Goal: Information Seeking & Learning: Check status

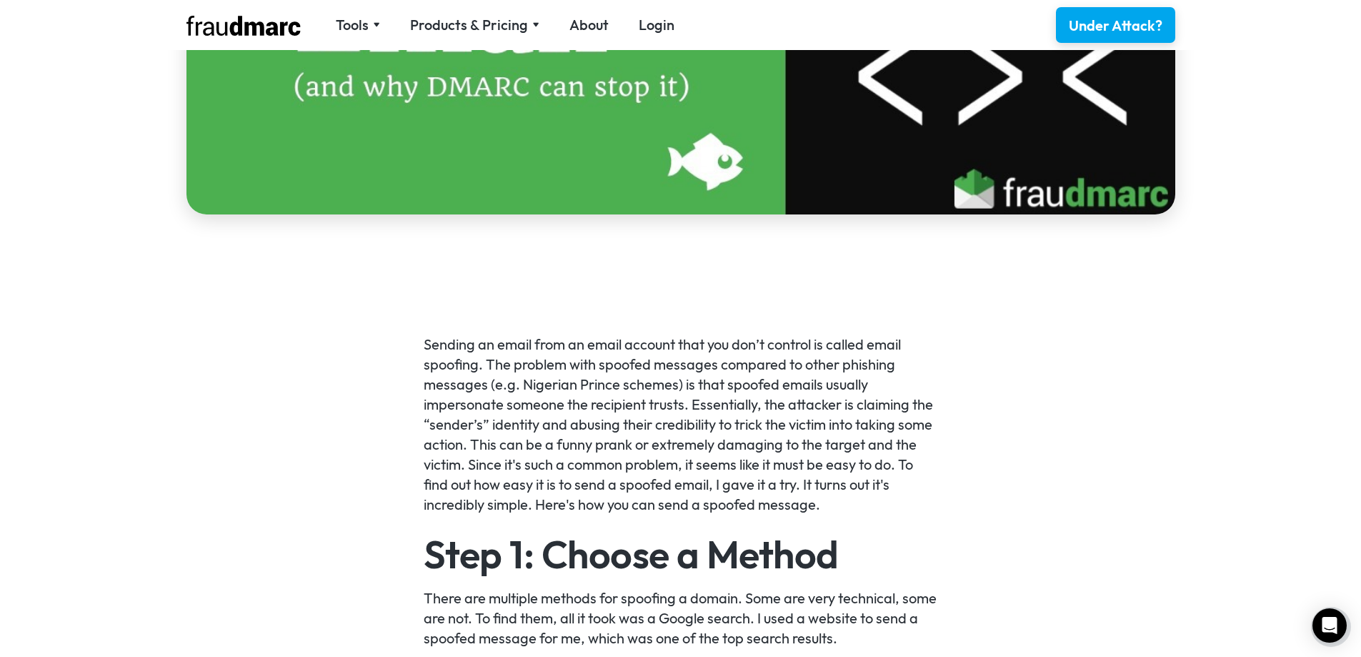
scroll to position [857, 0]
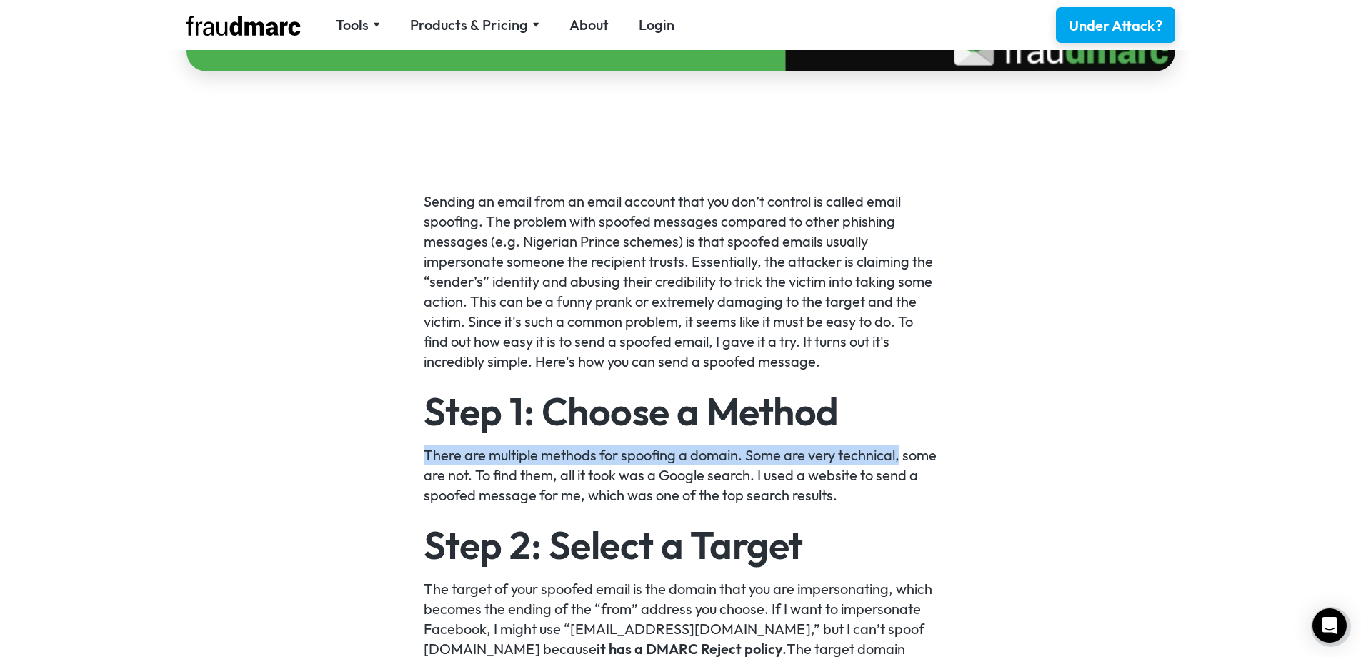
drag, startPoint x: 409, startPoint y: 458, endPoint x: 909, endPoint y: 458, distance: 500.1
click at [906, 459] on p "There are multiple methods for spoofing a domain. Some are very technical, some…" at bounding box center [681, 475] width 514 height 60
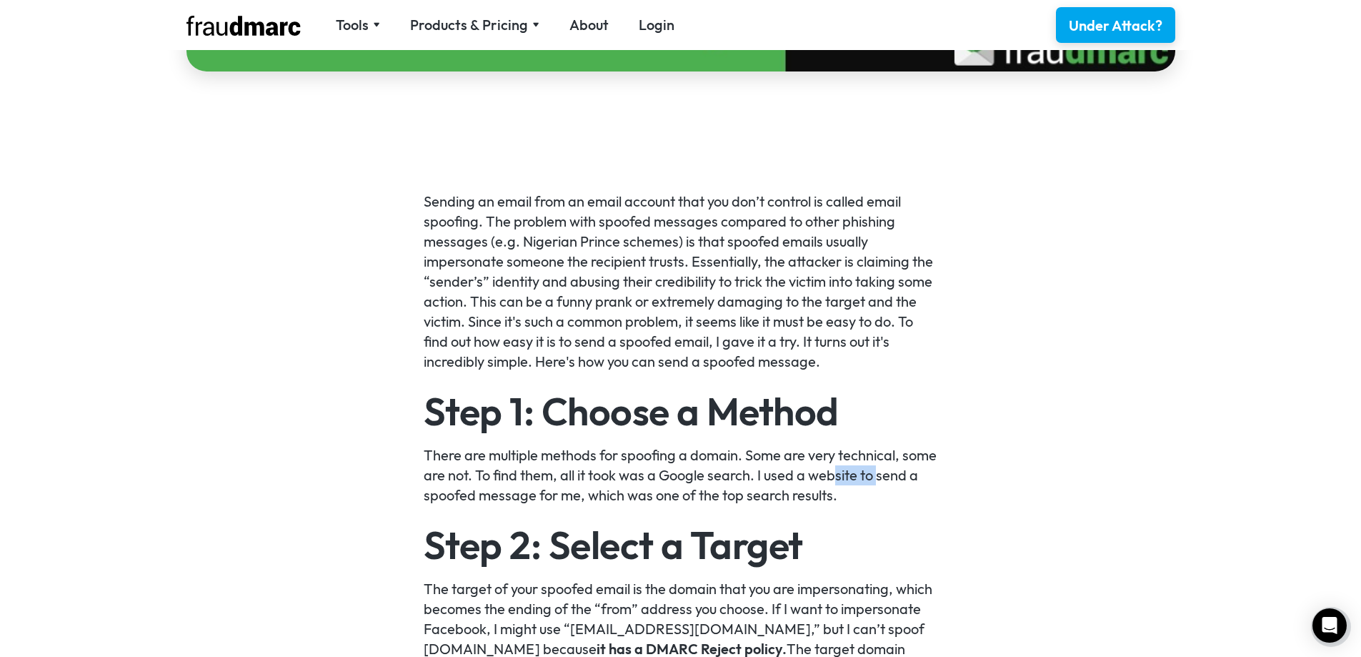
drag, startPoint x: 404, startPoint y: 499, endPoint x: 870, endPoint y: 484, distance: 466.8
click at [870, 484] on p "There are multiple methods for spoofing a domain. Some are very technical, some…" at bounding box center [681, 475] width 514 height 60
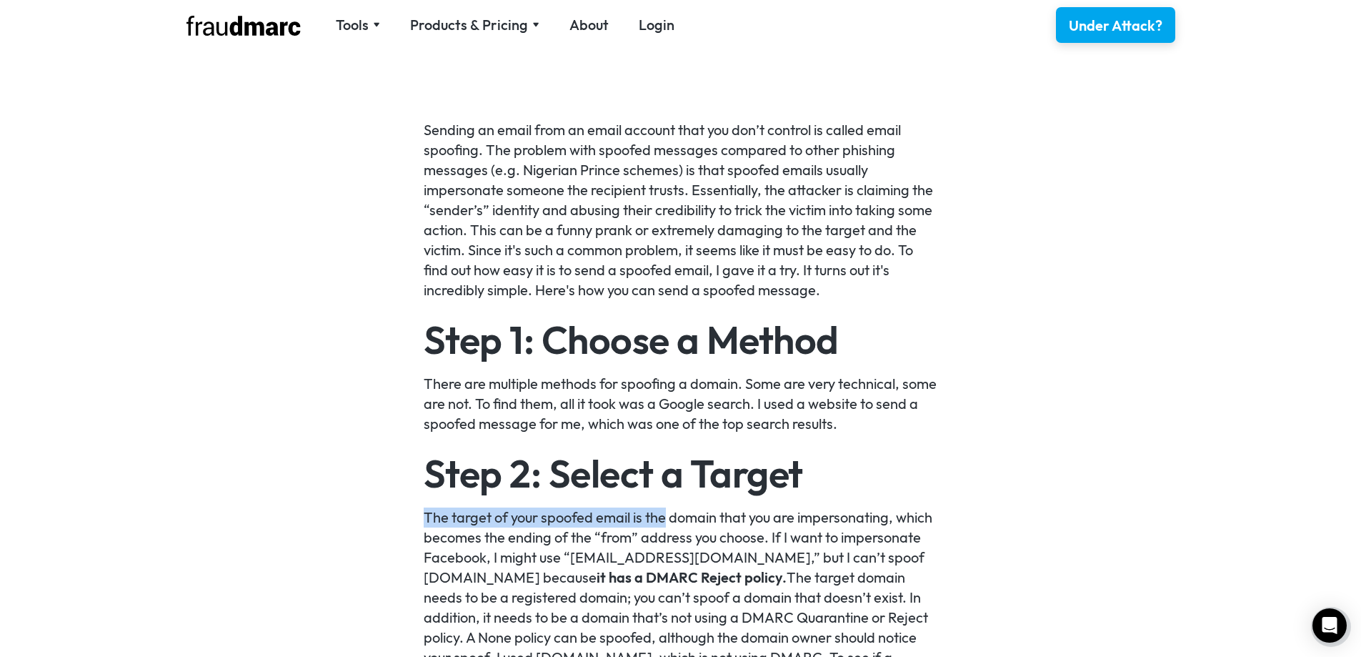
drag, startPoint x: 423, startPoint y: 527, endPoint x: 667, endPoint y: 514, distance: 244.7
click at [667, 514] on p "The target of your spoofed email is the domain that you are impersonating, whic…" at bounding box center [681, 647] width 514 height 280
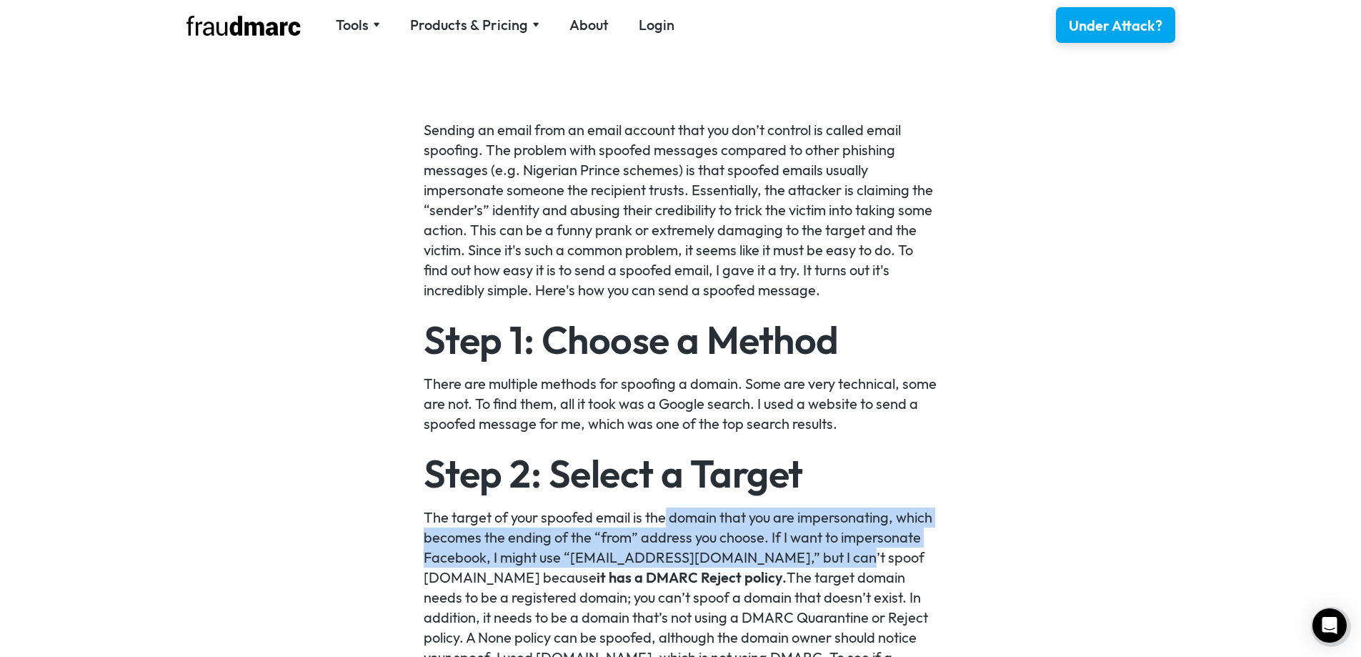
drag, startPoint x: 667, startPoint y: 514, endPoint x: 834, endPoint y: 552, distance: 171.6
click at [834, 552] on p "The target of your spoofed email is the domain that you are impersonating, whic…" at bounding box center [681, 647] width 514 height 280
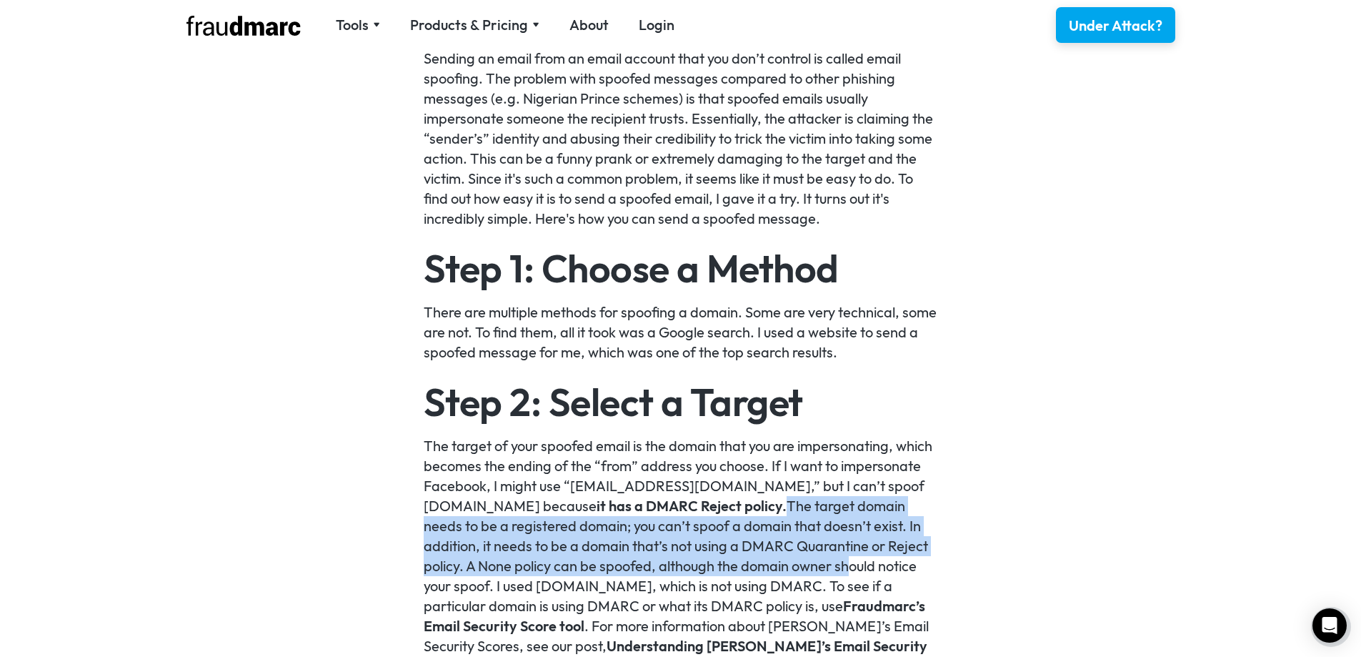
drag, startPoint x: 768, startPoint y: 504, endPoint x: 852, endPoint y: 563, distance: 103.1
click at [852, 563] on p "The target of your spoofed email is the domain that you are impersonating, whic…" at bounding box center [681, 576] width 514 height 280
click at [852, 567] on p "The target of your spoofed email is the domain that you are impersonating, whic…" at bounding box center [681, 576] width 514 height 280
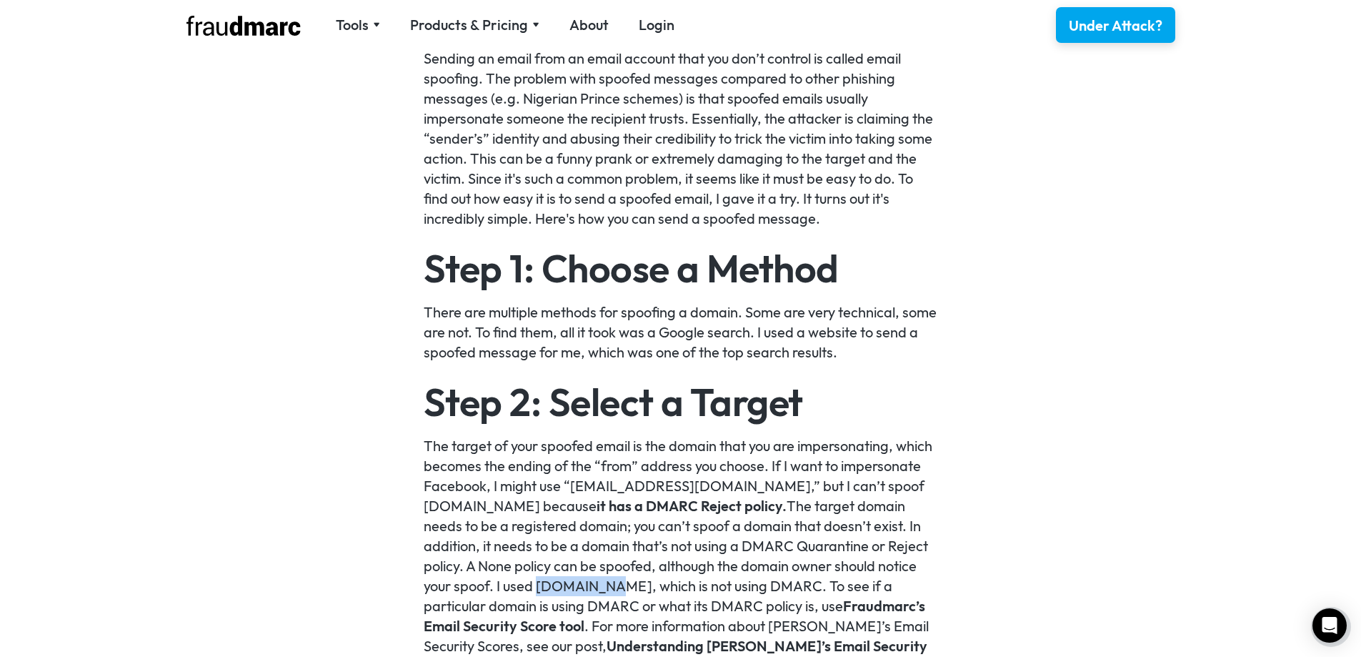
drag, startPoint x: 539, startPoint y: 588, endPoint x: 607, endPoint y: 586, distance: 67.2
click at [607, 586] on p "The target of your spoofed email is the domain that you are impersonating, whic…" at bounding box center [681, 576] width 514 height 280
copy p "gatech.edu"
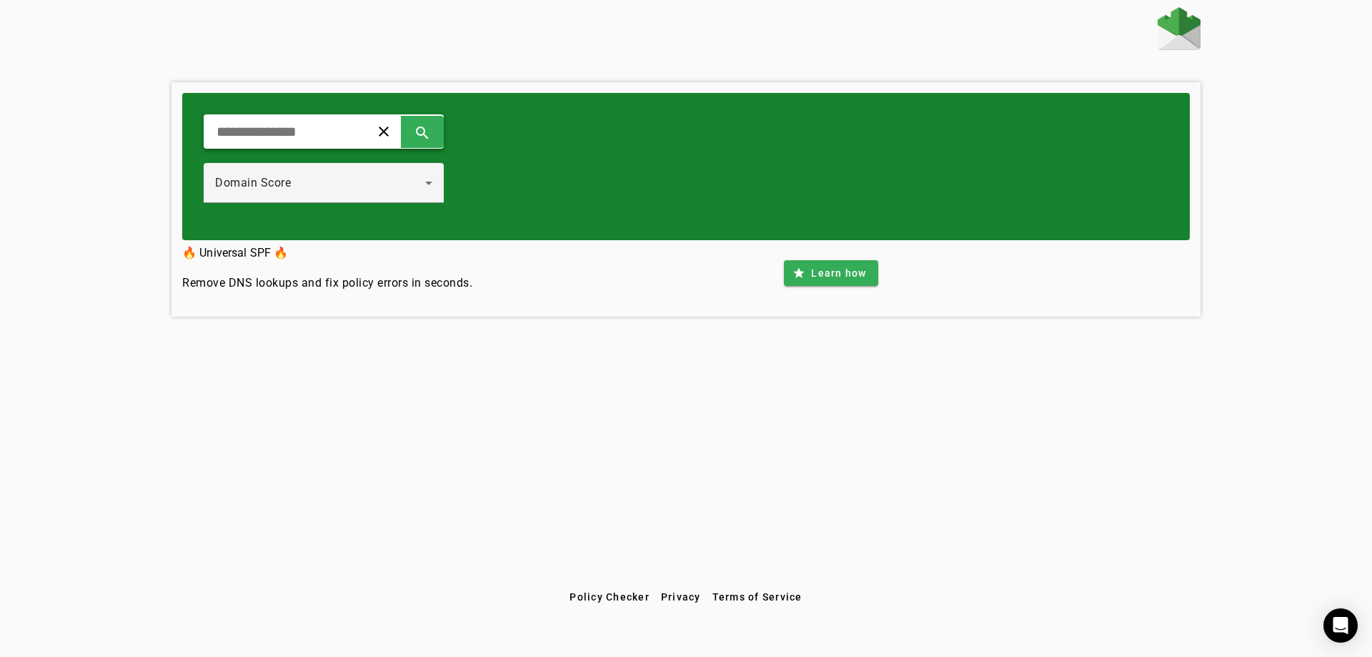
click at [301, 136] on input "text" at bounding box center [281, 131] width 132 height 17
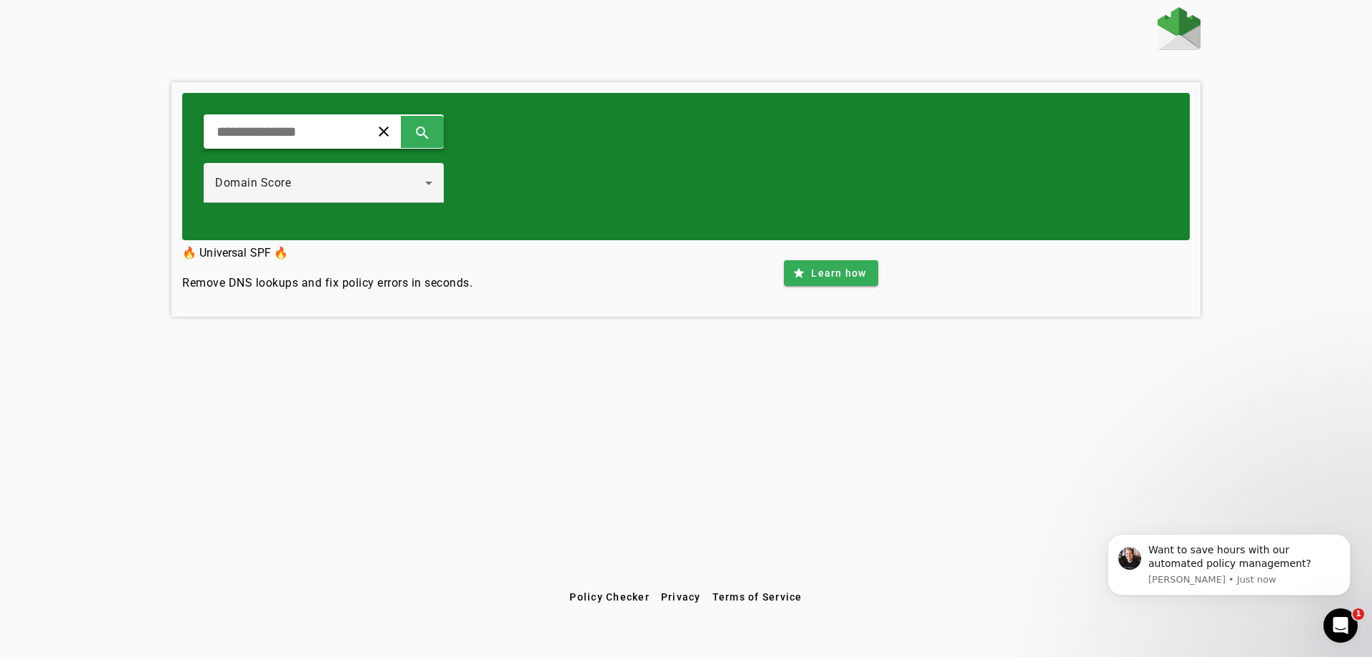
paste input "**********"
type input "**********"
click at [317, 180] on div "Domain Score" at bounding box center [321, 182] width 213 height 17
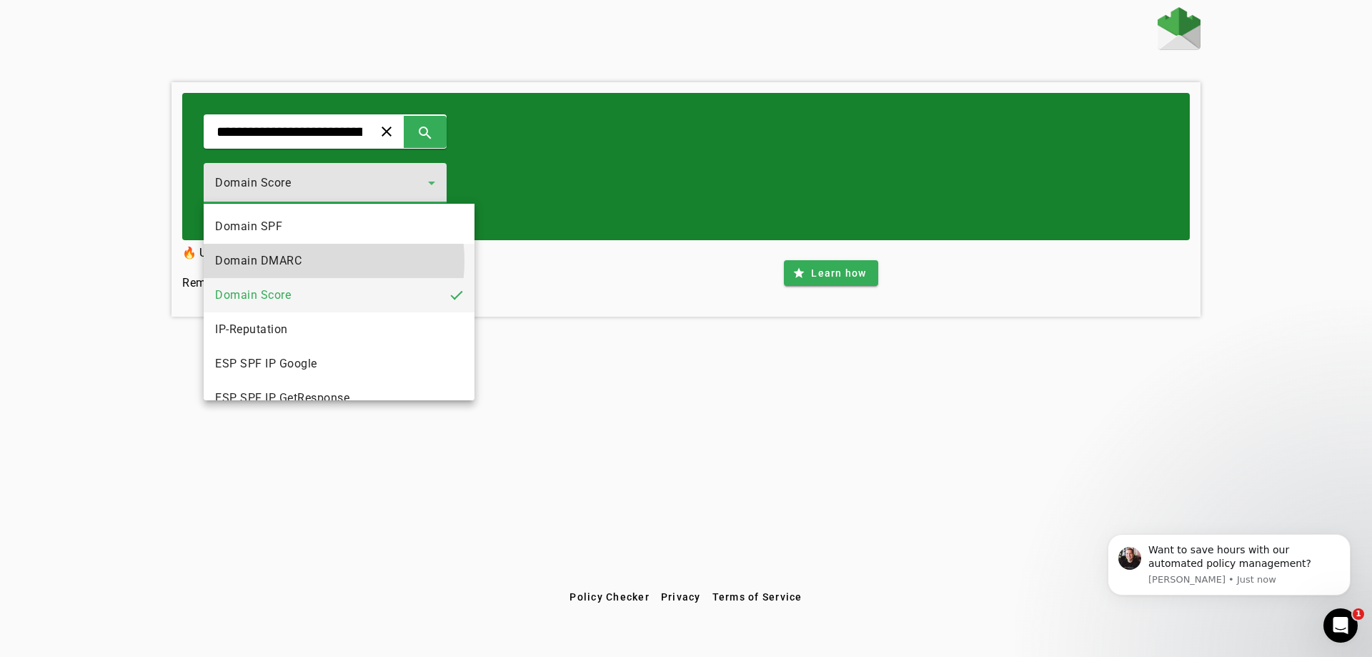
click at [303, 261] on mat-option "Domain DMARC" at bounding box center [339, 261] width 271 height 34
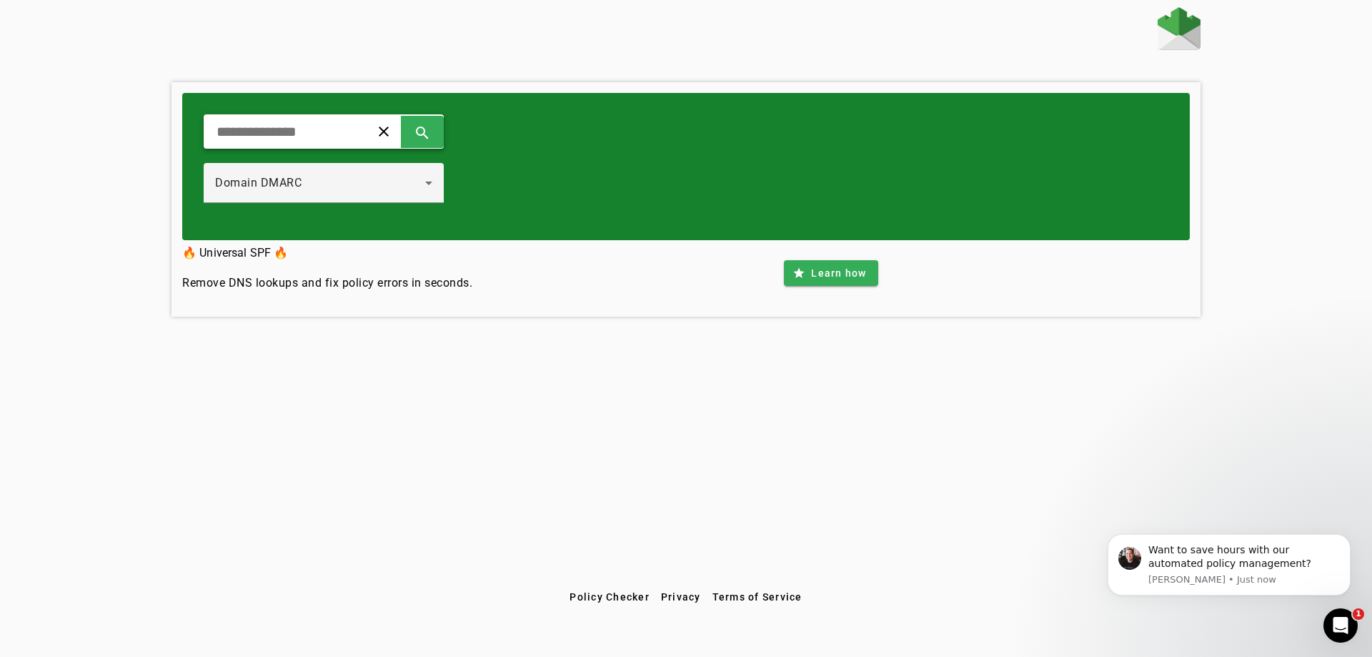
click at [286, 137] on input "text" at bounding box center [281, 131] width 132 height 17
paste input "**********"
type input "**********"
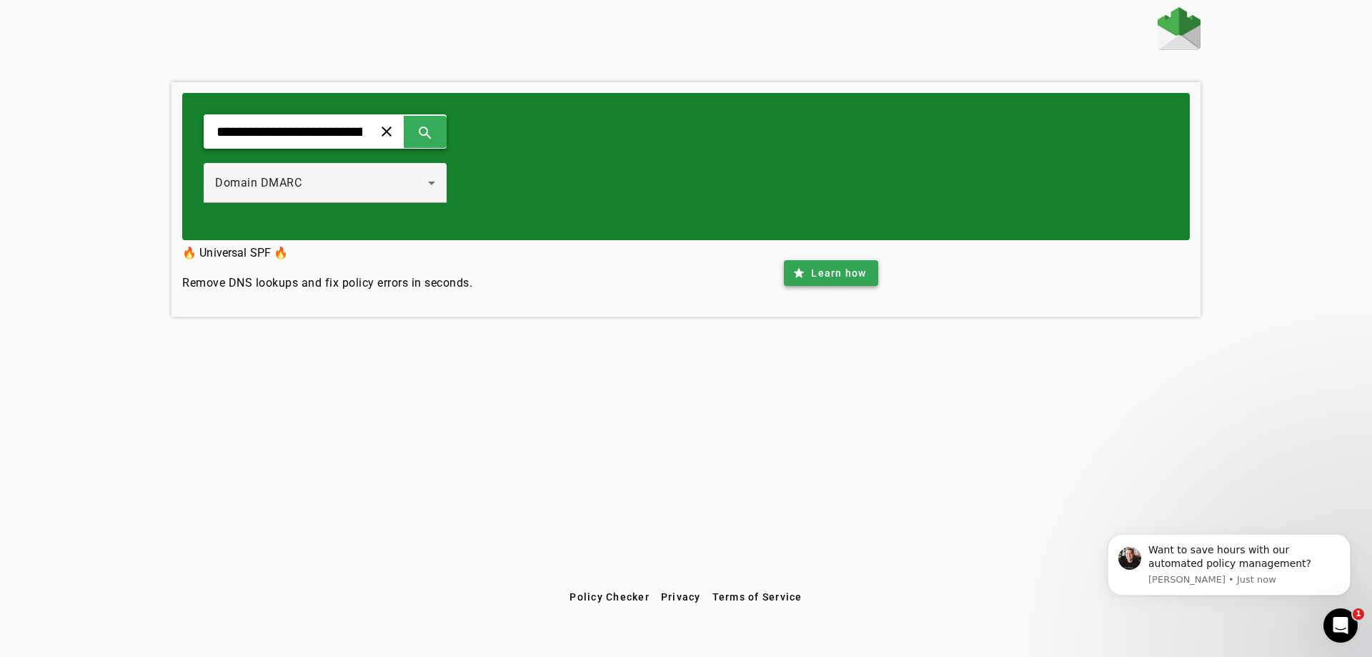
click at [829, 274] on span "Learn how" at bounding box center [838, 273] width 55 height 14
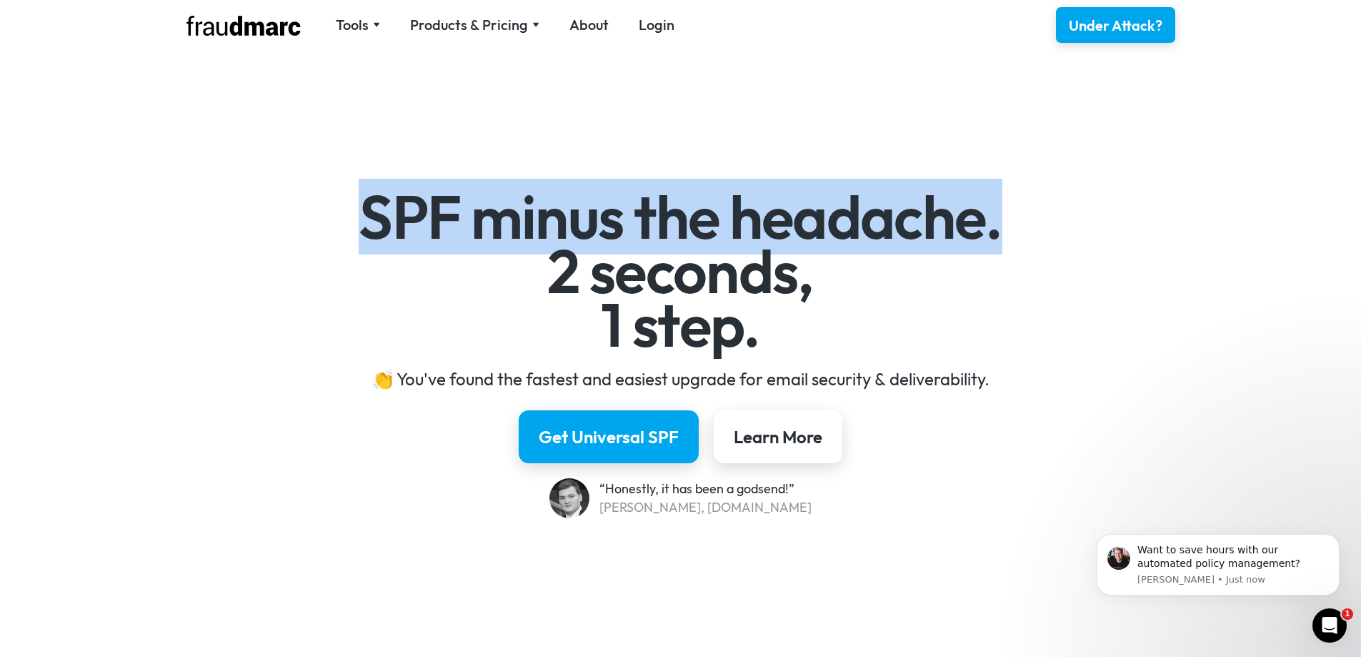
drag, startPoint x: 285, startPoint y: 204, endPoint x: 1007, endPoint y: 210, distance: 721.6
click at [1007, 210] on h1 "SPF minus the headache. 2 seconds, 1 step." at bounding box center [680, 271] width 829 height 162
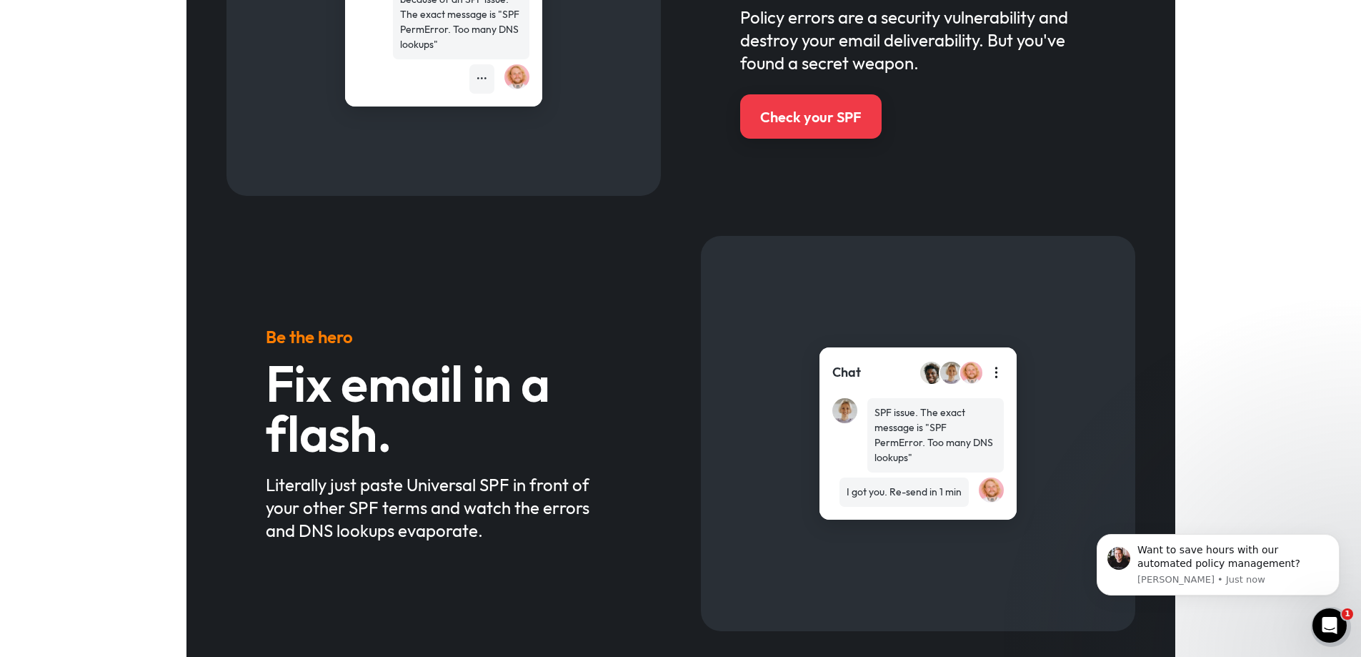
scroll to position [714, 0]
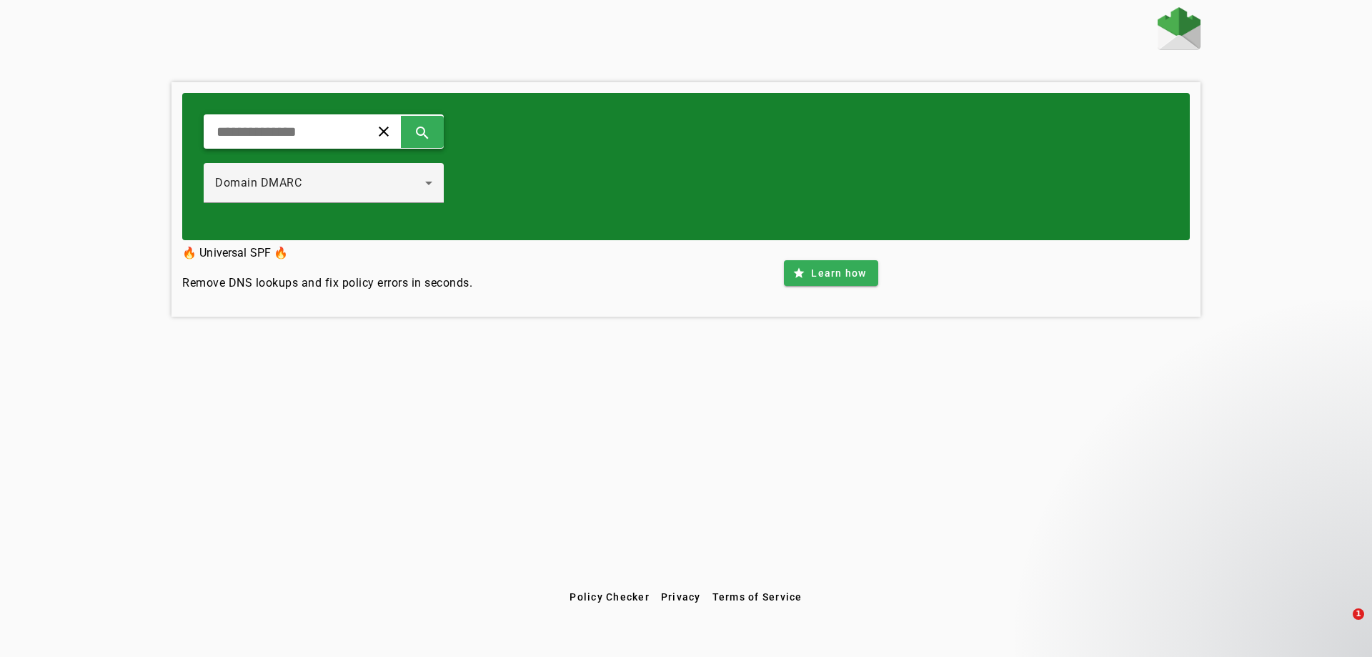
click at [294, 121] on div "clear search" at bounding box center [324, 131] width 240 height 34
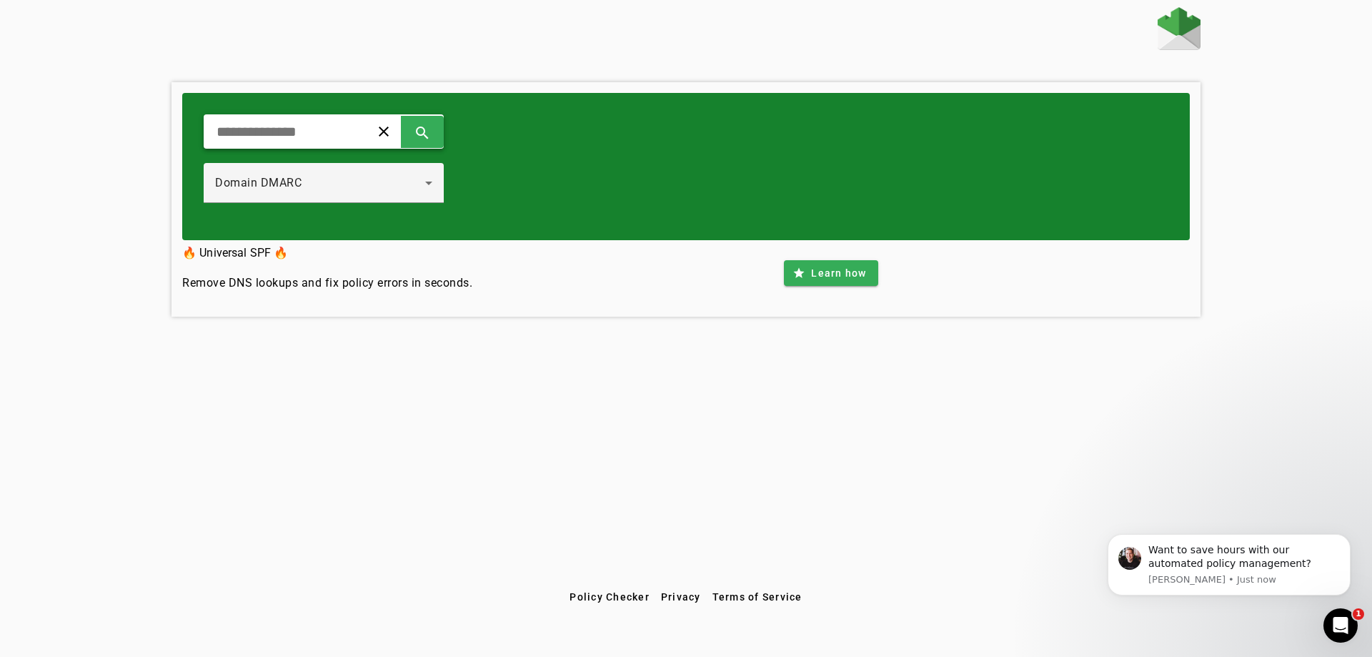
click at [267, 144] on div "clear search" at bounding box center [324, 131] width 240 height 34
click at [268, 142] on div "clear search" at bounding box center [324, 131] width 240 height 34
click at [269, 139] on input "text" at bounding box center [281, 131] width 132 height 17
paste input "**********"
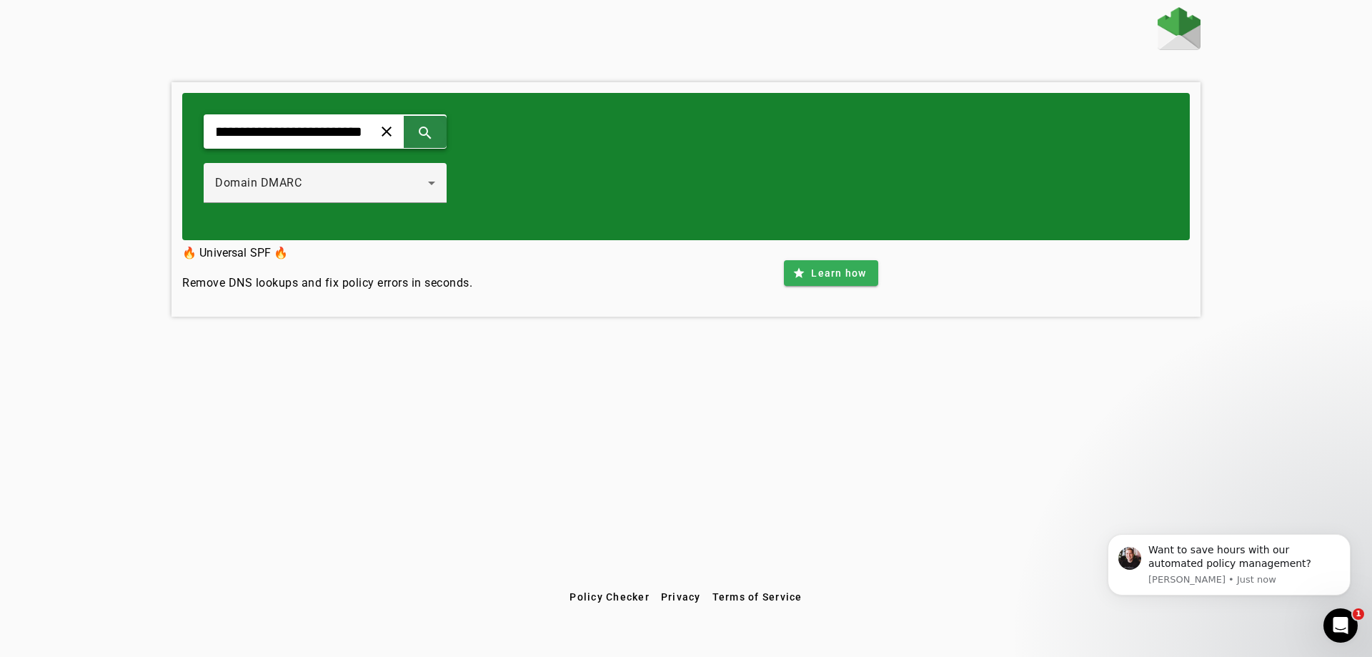
type input "**********"
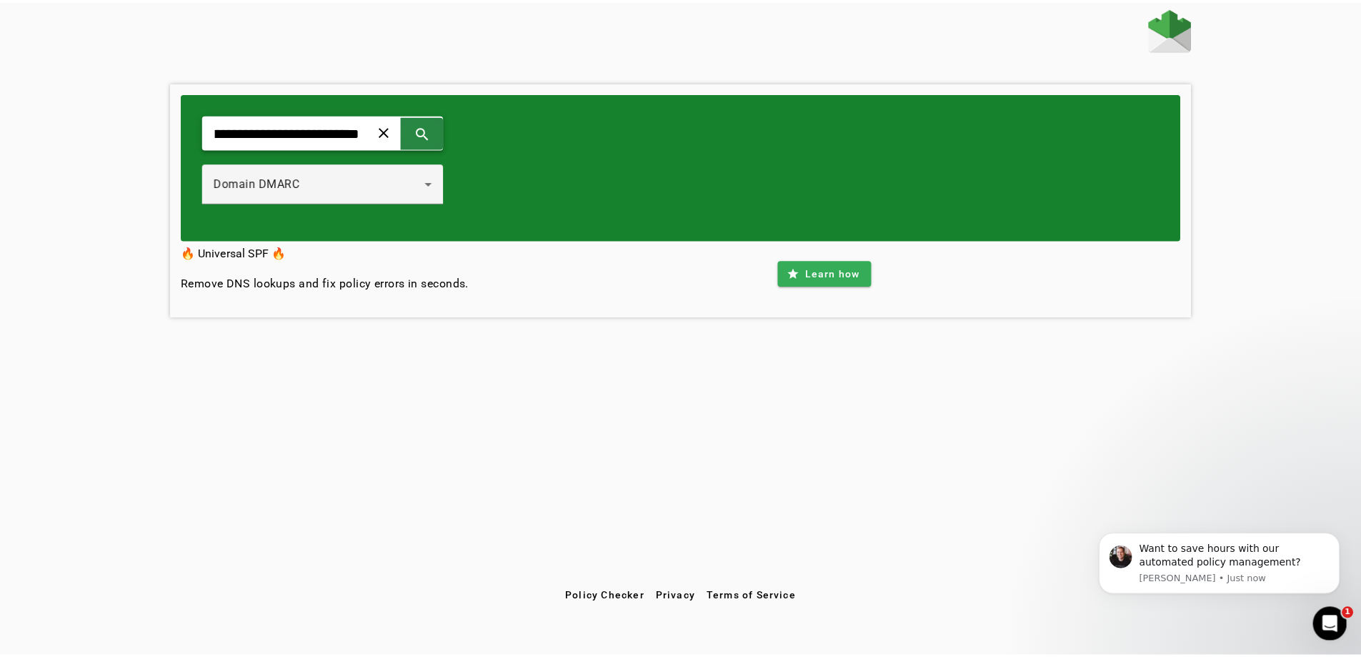
scroll to position [0, 0]
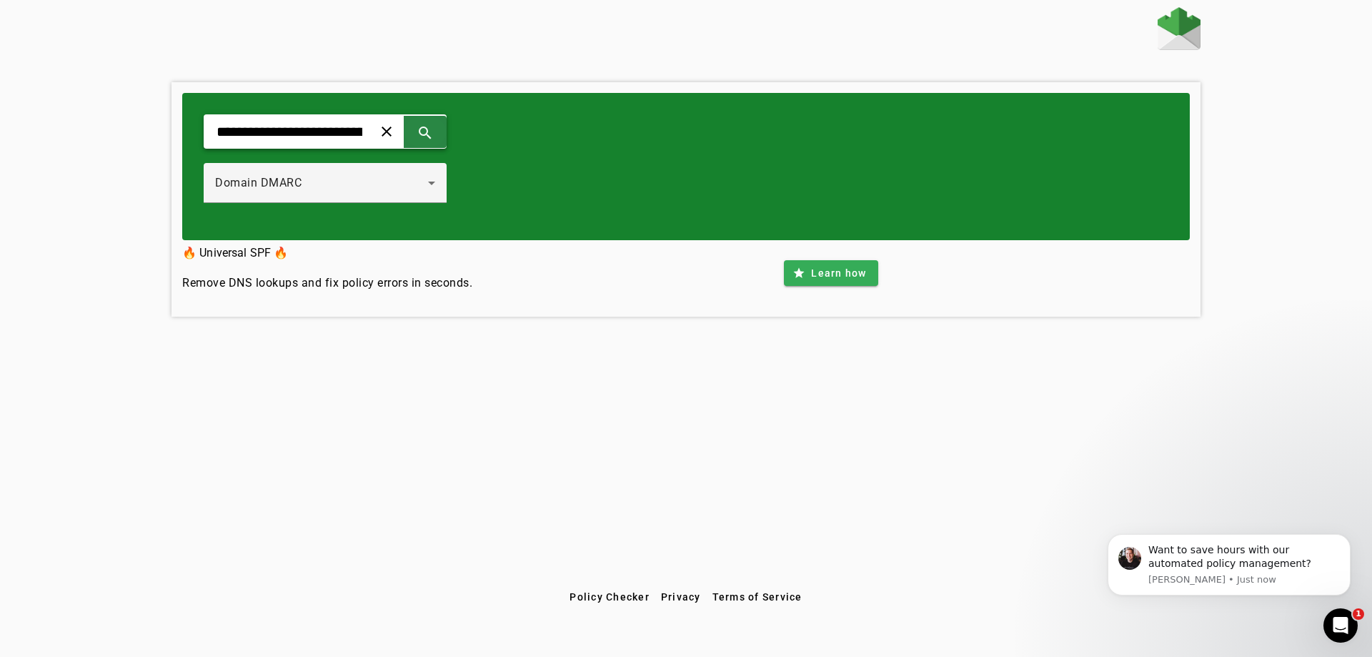
click at [442, 131] on span at bounding box center [425, 131] width 34 height 34
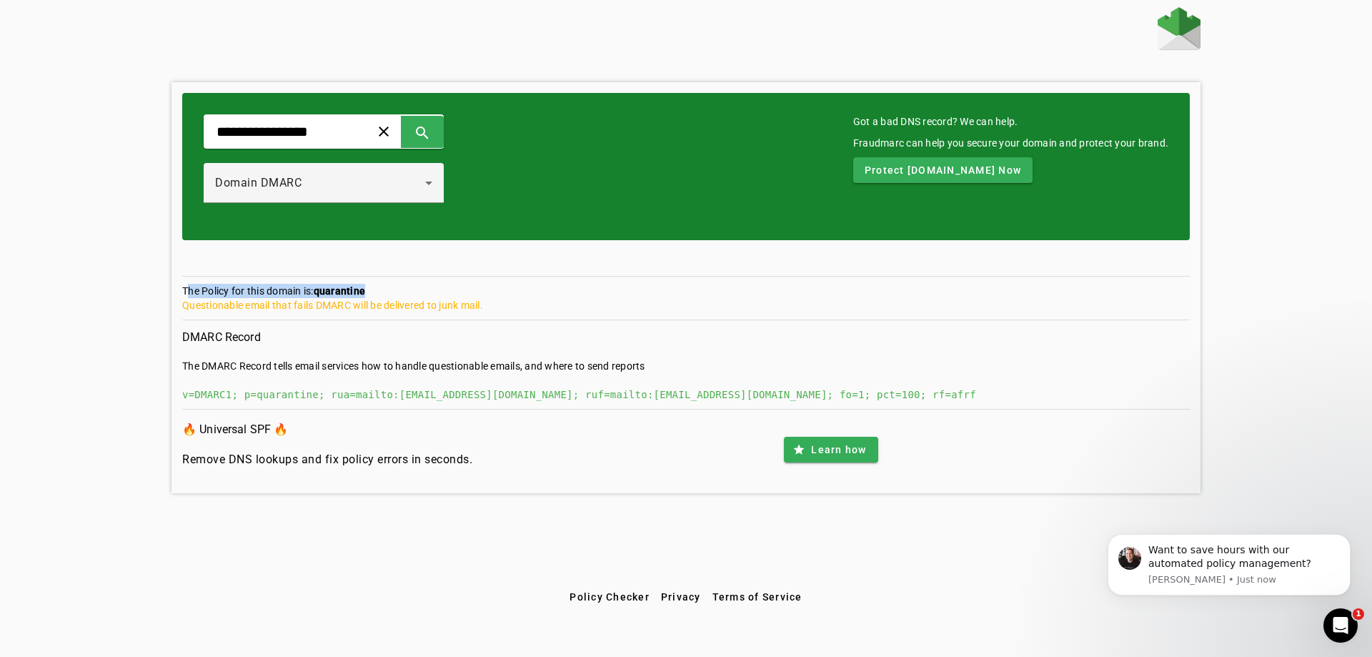
drag, startPoint x: 183, startPoint y: 294, endPoint x: 392, endPoint y: 289, distance: 209.4
click at [392, 289] on section "The Policy for this domain is: quarantine Questionable email that fails DMARC w…" at bounding box center [685, 302] width 1007 height 36
drag, startPoint x: 497, startPoint y: 305, endPoint x: 347, endPoint y: 309, distance: 150.1
click at [347, 309] on div "Questionable email that fails DMARC will be delivered to junk mail." at bounding box center [685, 305] width 1007 height 14
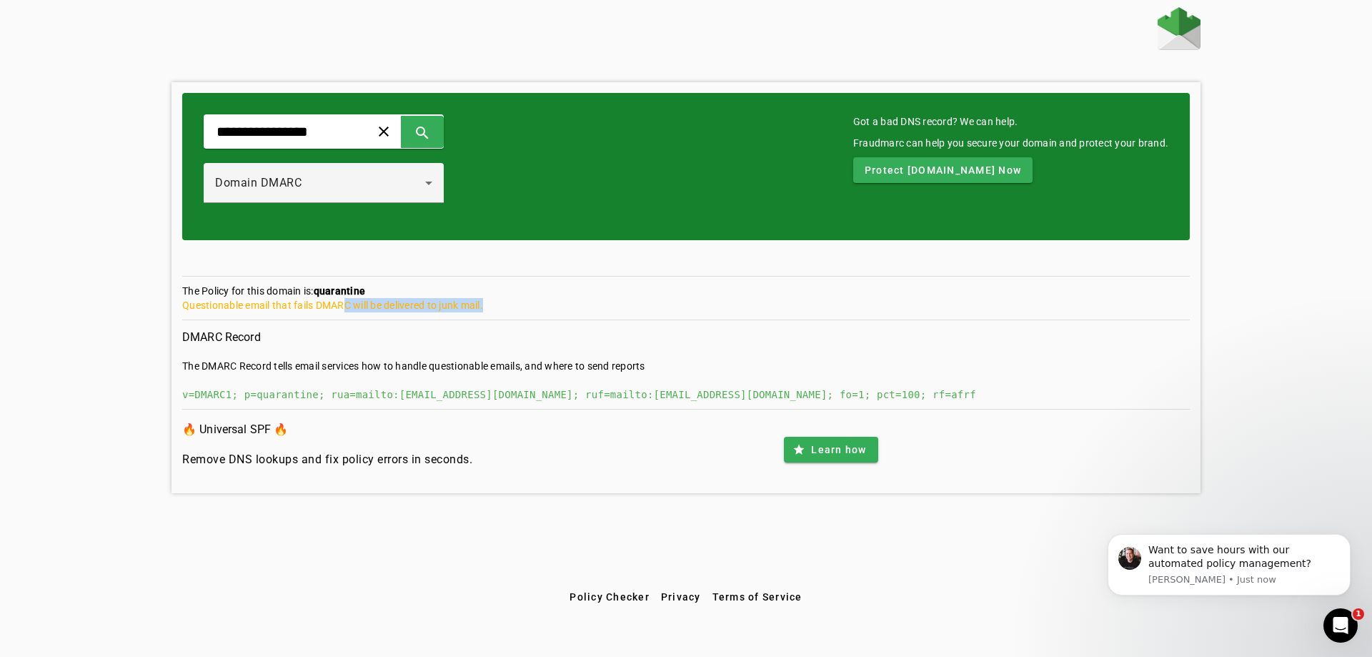
click at [347, 309] on div "Questionable email that fails DMARC will be delivered to junk mail." at bounding box center [685, 305] width 1007 height 14
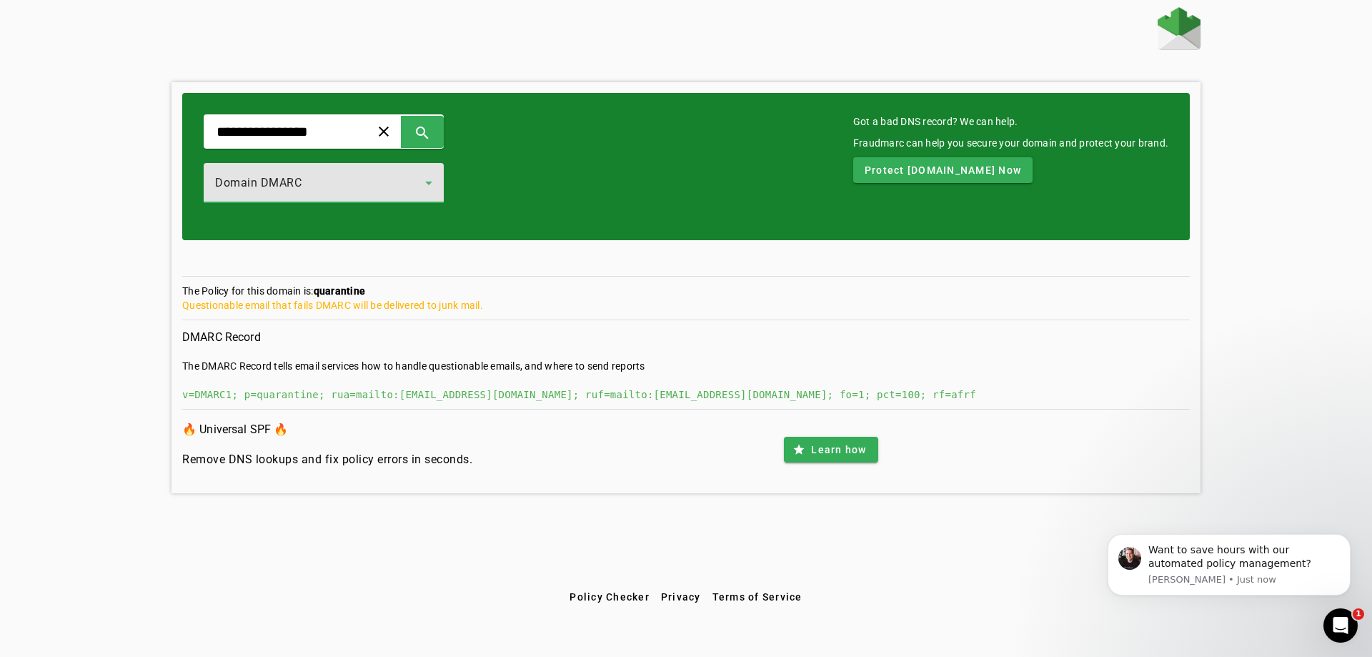
click at [280, 176] on div "Domain DMARC" at bounding box center [320, 182] width 210 height 17
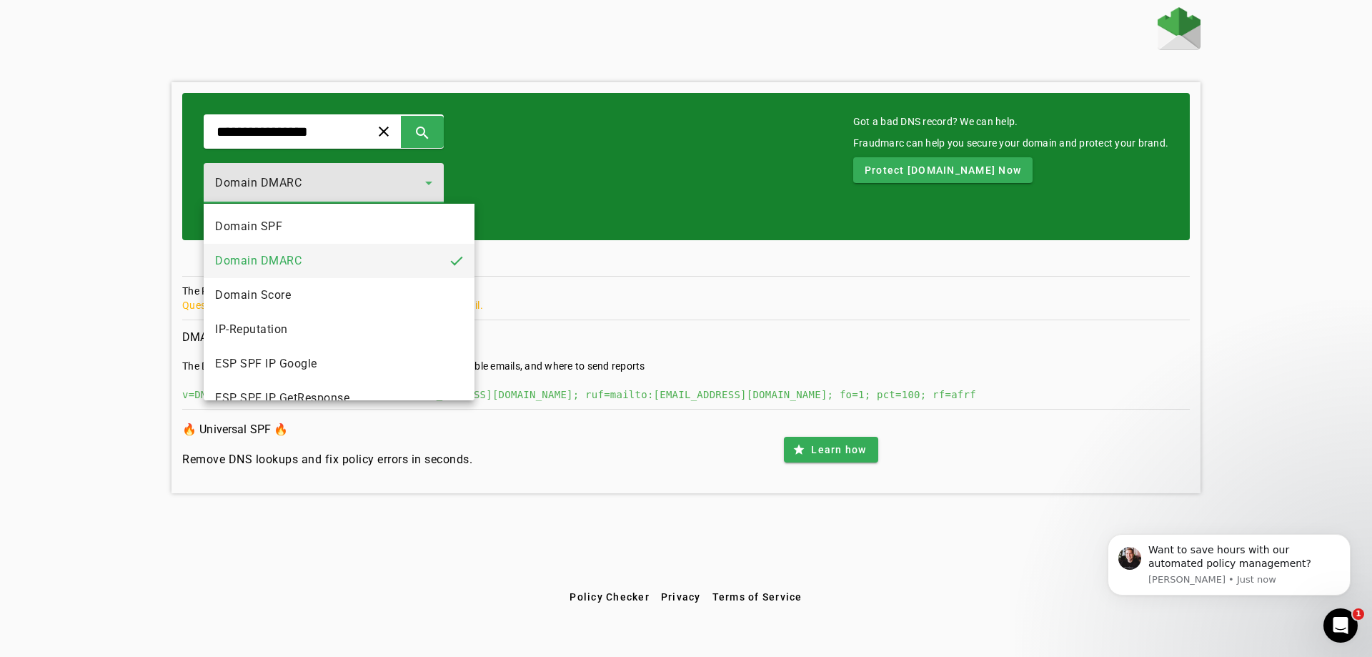
click at [283, 177] on div at bounding box center [686, 328] width 1372 height 657
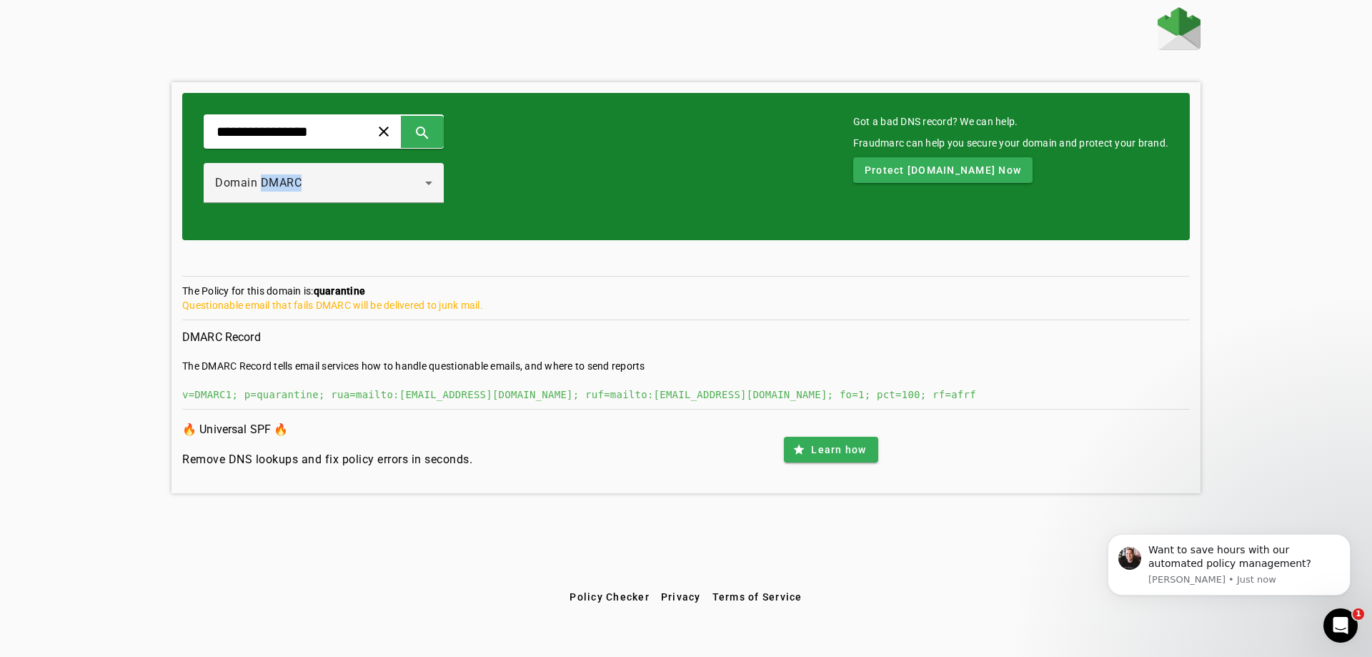
click at [283, 177] on span "Domain DMARC" at bounding box center [258, 183] width 86 height 14
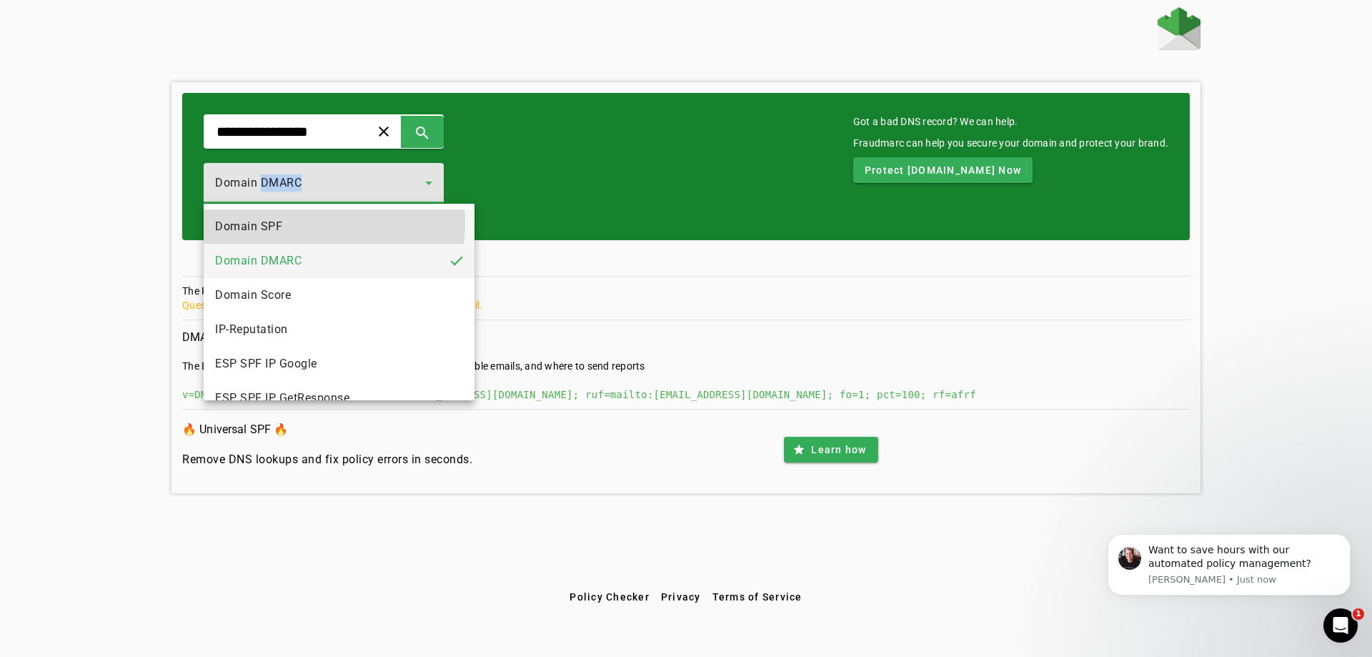
click at [309, 223] on mat-option "Domain SPF" at bounding box center [339, 226] width 271 height 34
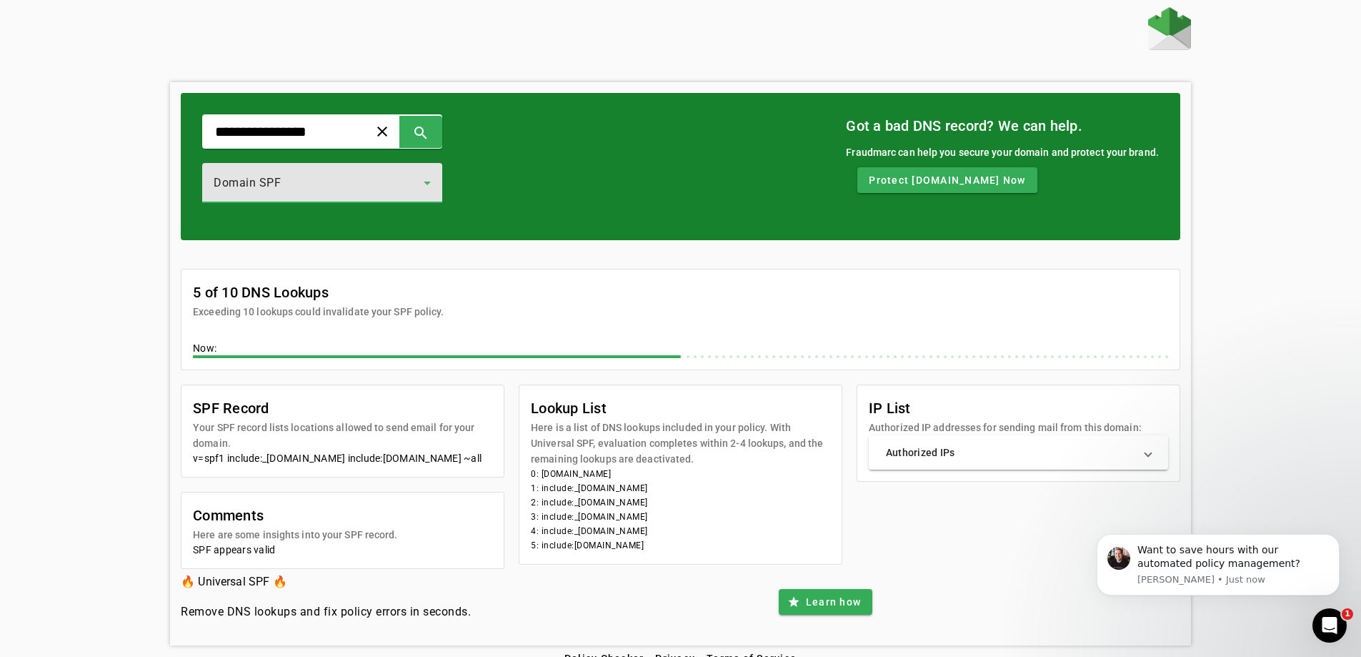
click at [936, 441] on mat-expansion-panel-header "Authorized IPs" at bounding box center [1018, 452] width 299 height 34
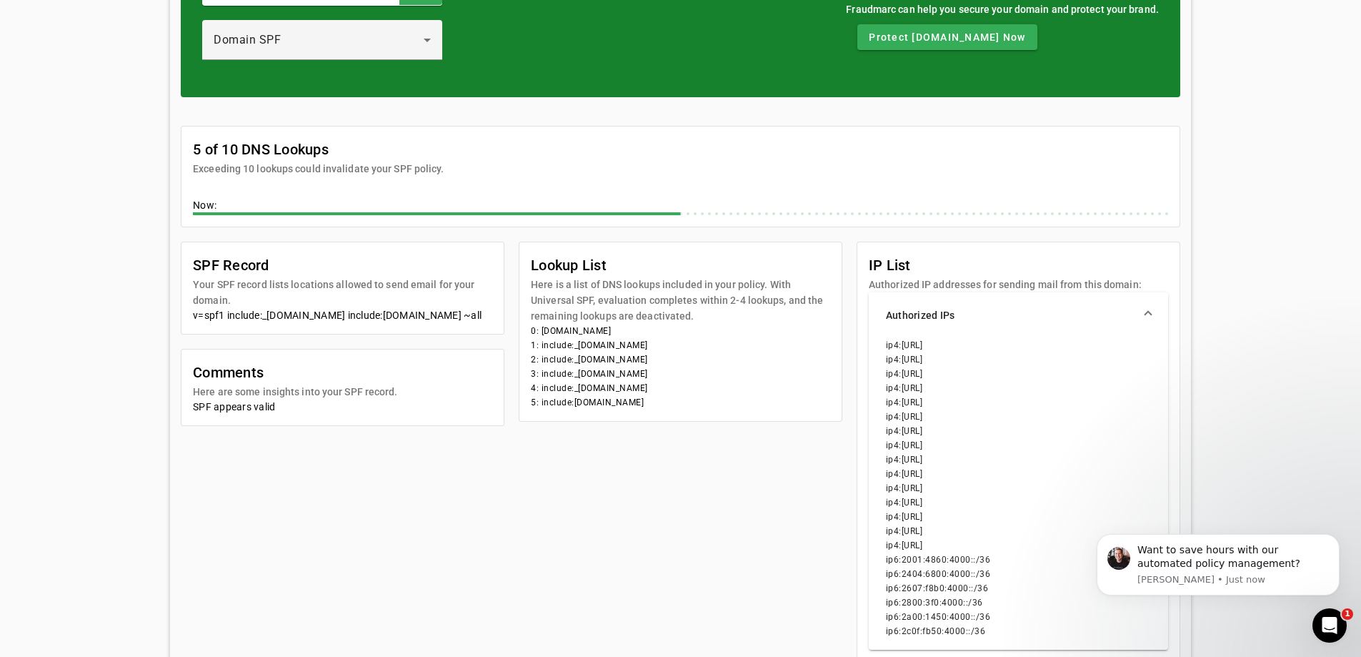
scroll to position [255, 0]
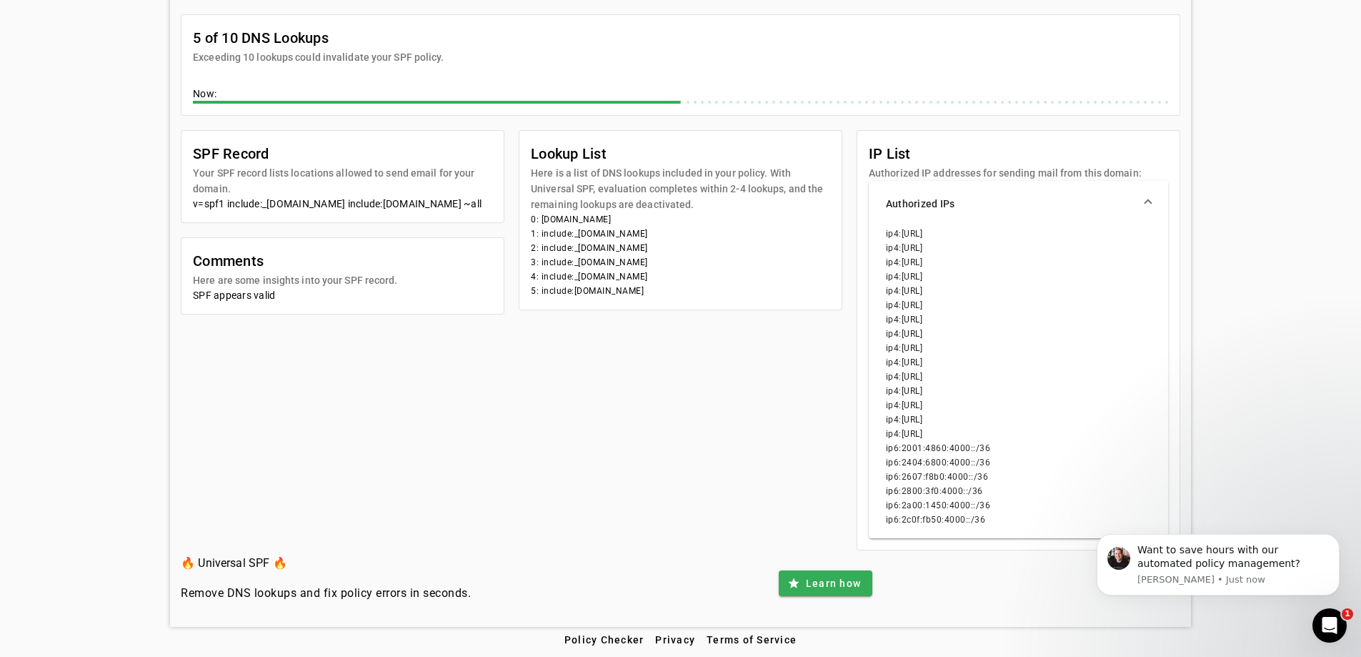
drag, startPoint x: 994, startPoint y: 519, endPoint x: 864, endPoint y: 224, distance: 322.2
click at [864, 224] on mat-card-content "Authorized IPs ip4:[URL] ip4:[URL] ip4:[URL] ip4:[URL] ip4:[URL] ip4:[URL] ip4:…" at bounding box center [1018, 365] width 322 height 369
click at [880, 244] on div "ip4:[URL] ip4:[URL] ip4:[URL] ip4:[URL] ip4:[URL] ip4:[URL] ip4:[URL] ip4:[URL]…" at bounding box center [1018, 382] width 299 height 312
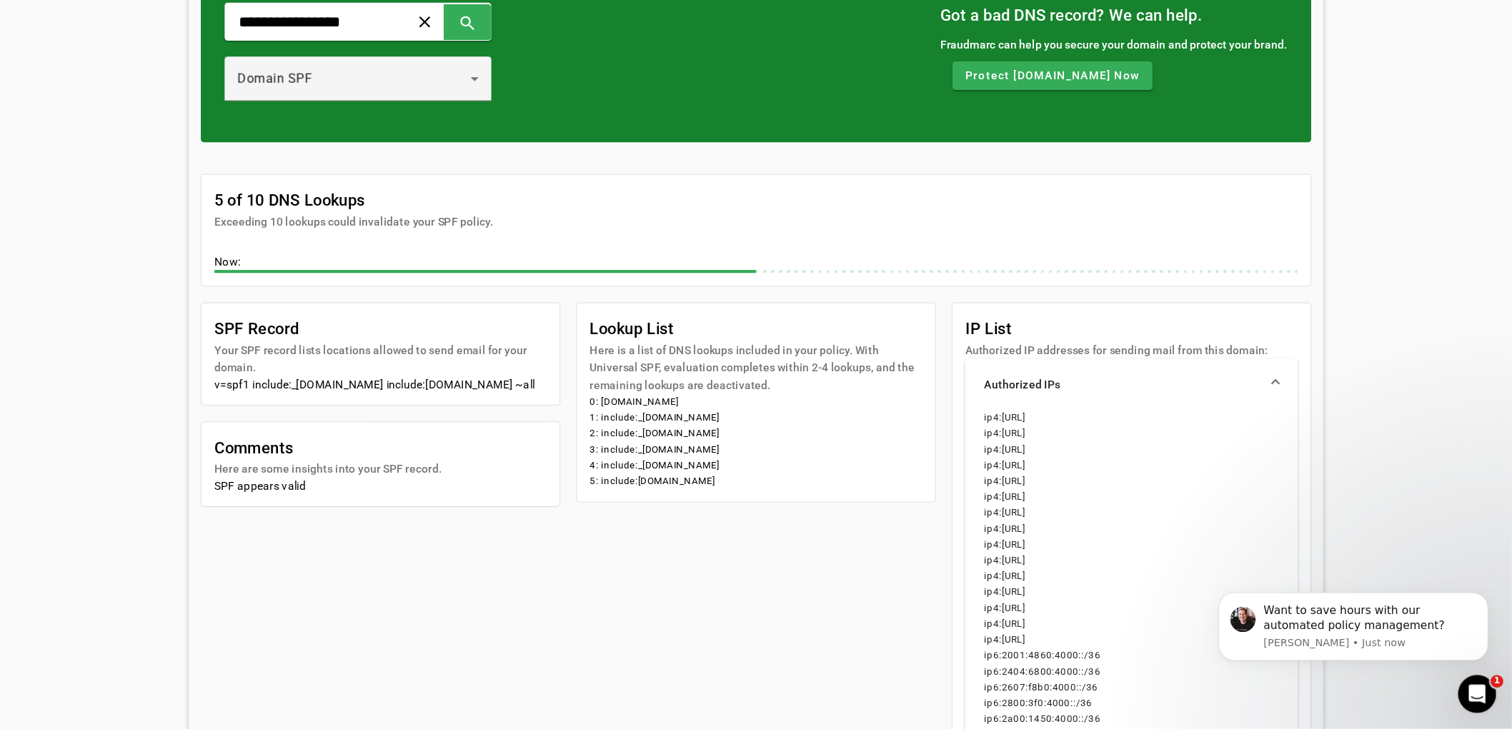
scroll to position [111, 0]
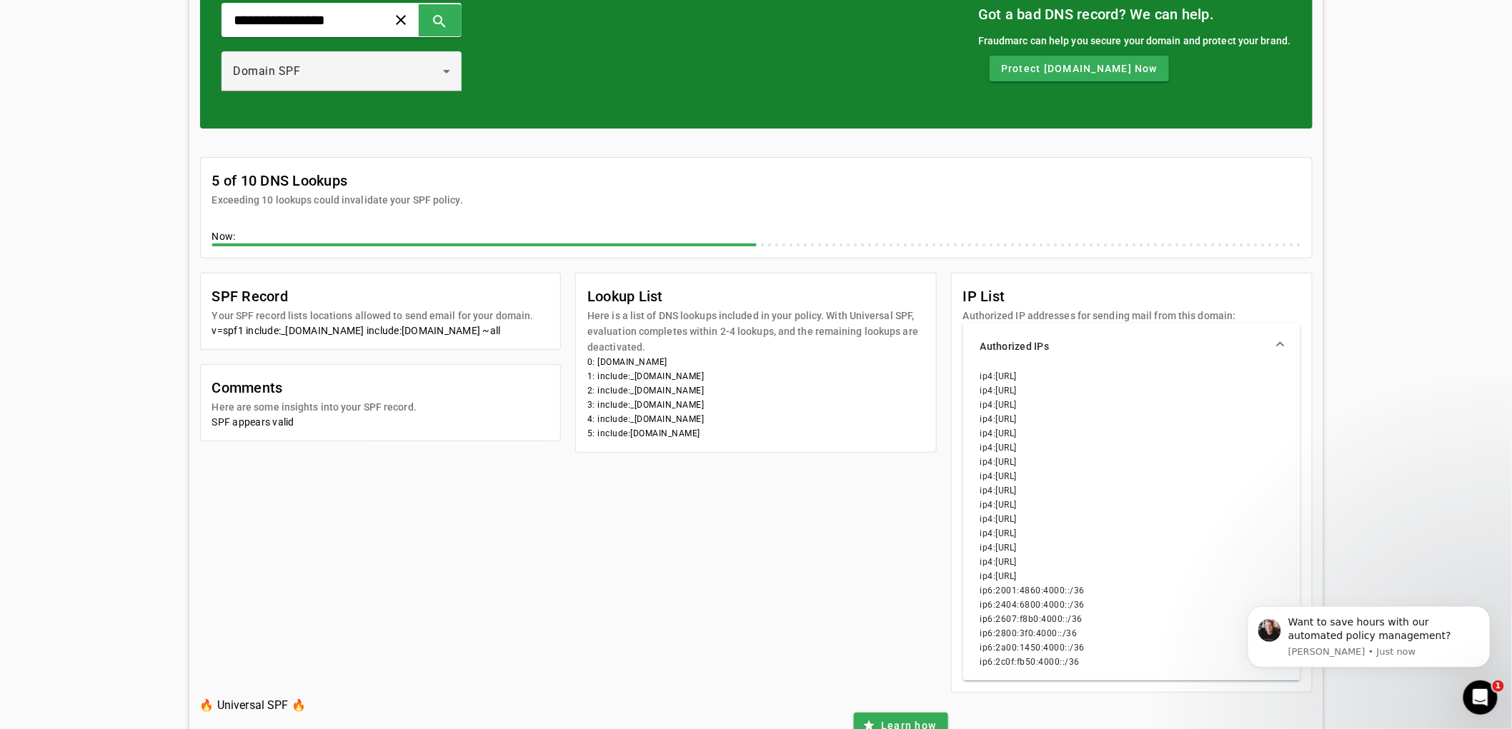
drag, startPoint x: 1090, startPoint y: 658, endPoint x: 952, endPoint y: 307, distance: 376.9
click at [952, 307] on mat-card "IP List Authorized IP addresses for sending mail from this domain: Authorized I…" at bounding box center [1132, 483] width 362 height 420
copy mat-card "IP List Authorized IP addresses for sending mail from this domain: Authorized I…"
